Goal: Task Accomplishment & Management: Use online tool/utility

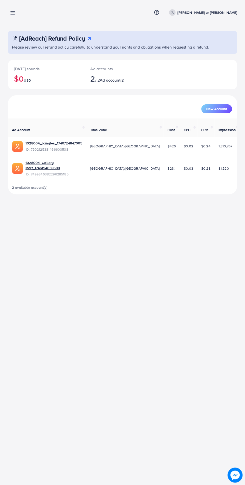
click at [15, 15] on icon at bounding box center [12, 12] width 5 height 5
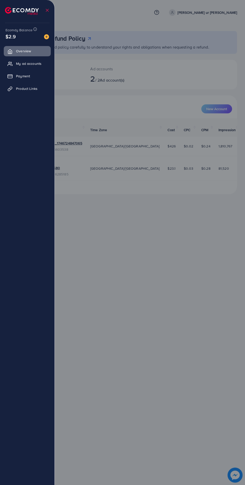
click at [38, 87] on link "Product Links" at bounding box center [27, 89] width 47 height 10
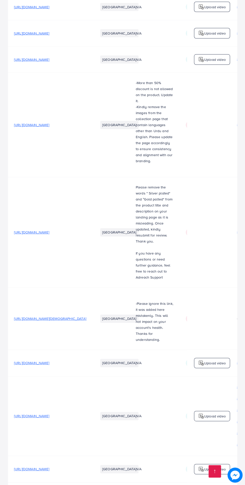
scroll to position [0, 167]
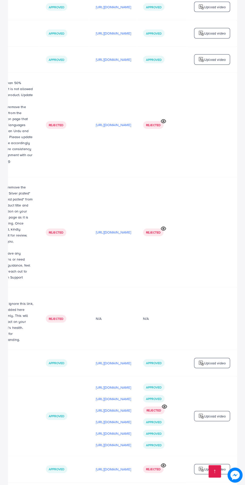
click at [215, 414] on p "Upload video" at bounding box center [216, 417] width 22 height 6
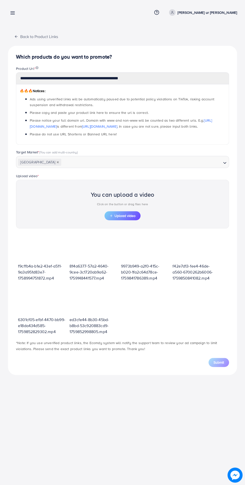
click at [124, 216] on span "Upload video" at bounding box center [123, 216] width 26 height 4
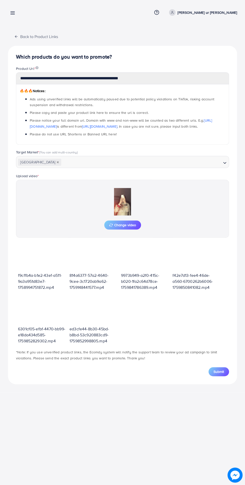
click at [216, 371] on span "Submit" at bounding box center [219, 371] width 11 height 5
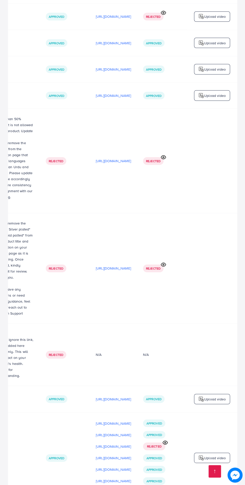
scroll to position [1674, 0]
